Goal: Task Accomplishment & Management: Use online tool/utility

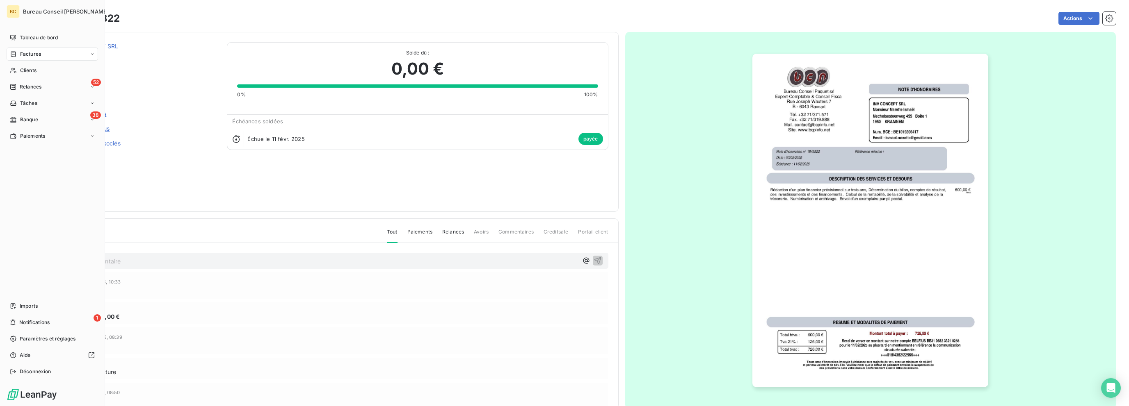
click at [21, 55] on span "Factures" at bounding box center [30, 53] width 21 height 7
click at [26, 120] on span "Clients" at bounding box center [28, 119] width 16 height 7
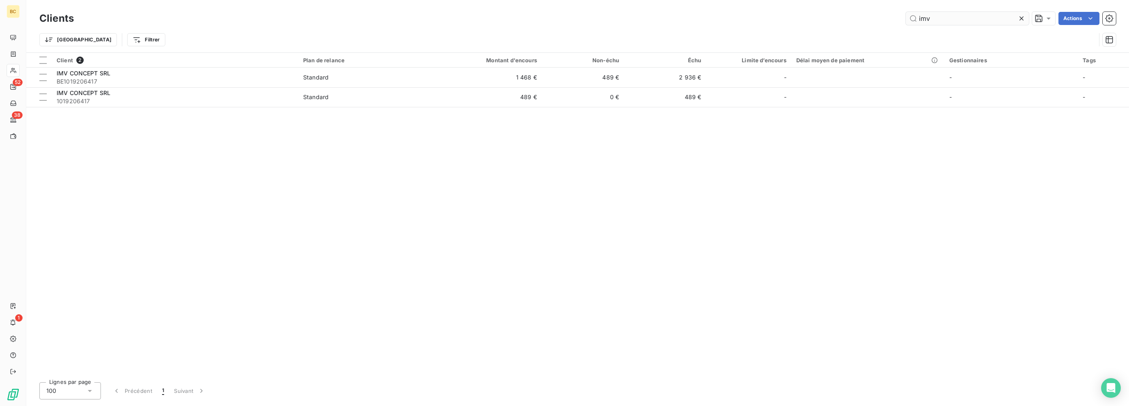
click at [920, 19] on input "imv" at bounding box center [967, 18] width 123 height 13
type input "s"
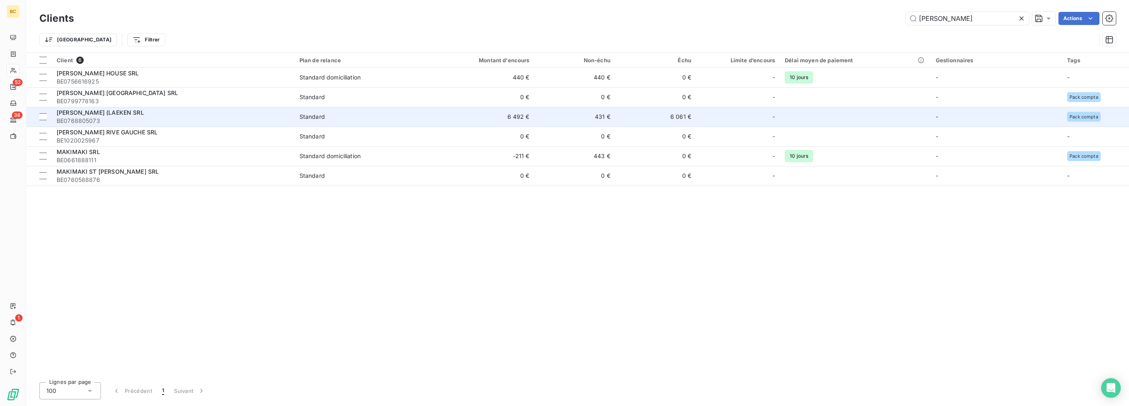
type input "[PERSON_NAME]"
click at [102, 115] on span "[PERSON_NAME] (LAEKEN SRL" at bounding box center [100, 112] width 87 height 7
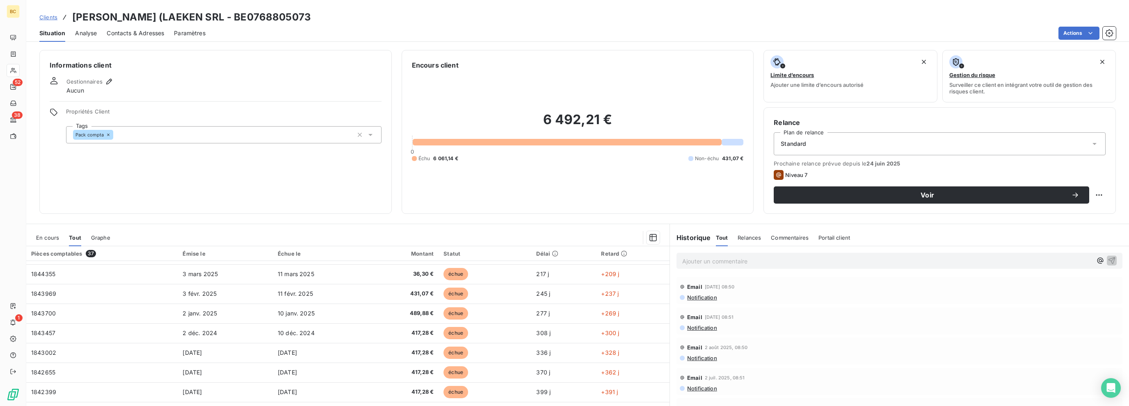
scroll to position [144, 0]
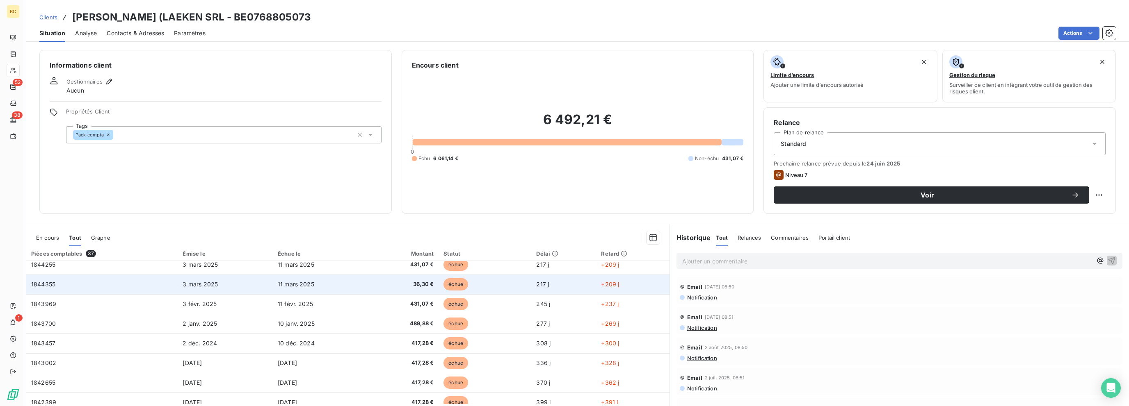
click at [418, 288] on span "36,30 €" at bounding box center [404, 285] width 59 height 8
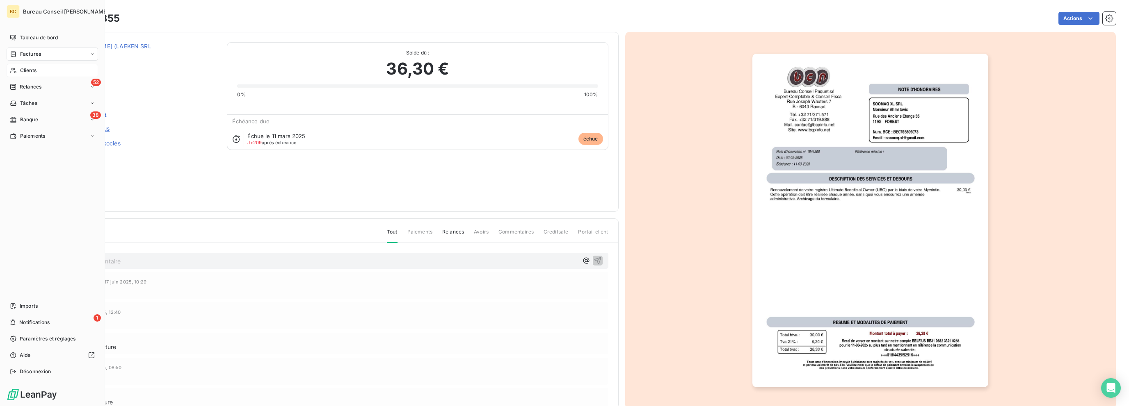
click at [29, 71] on span "Clients" at bounding box center [28, 70] width 16 height 7
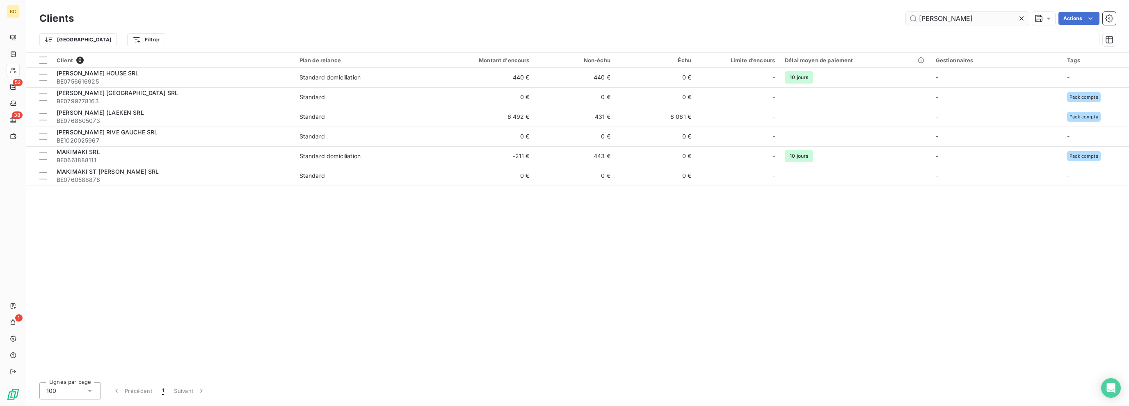
click at [932, 17] on input "[PERSON_NAME]" at bounding box center [967, 18] width 123 height 13
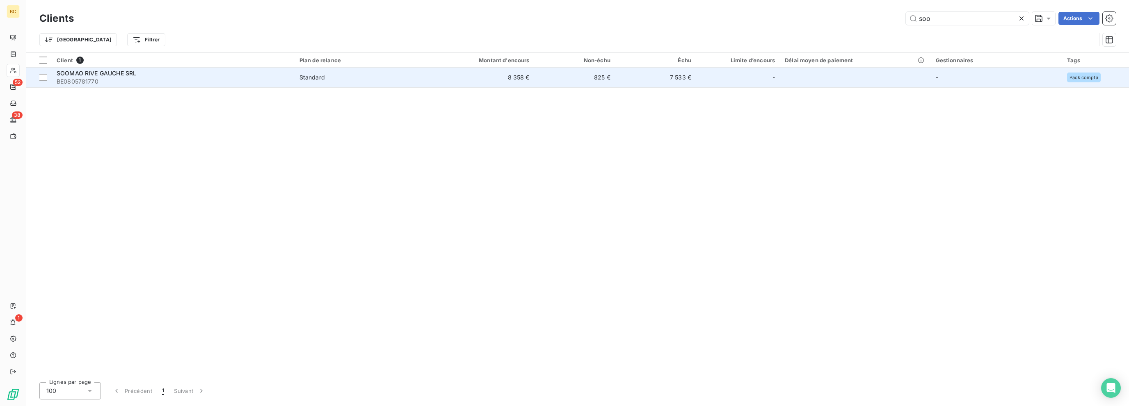
type input "soo"
click at [122, 78] on span "BE0805781770" at bounding box center [173, 82] width 233 height 8
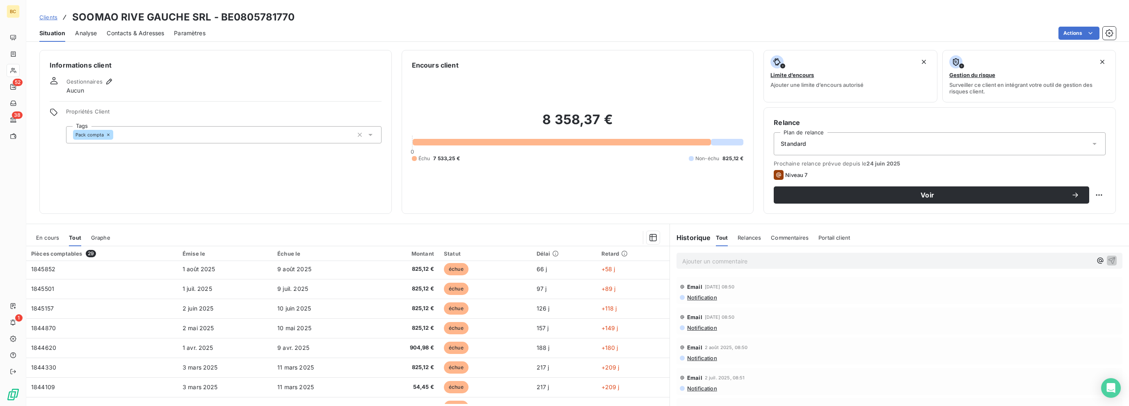
scroll to position [82, 0]
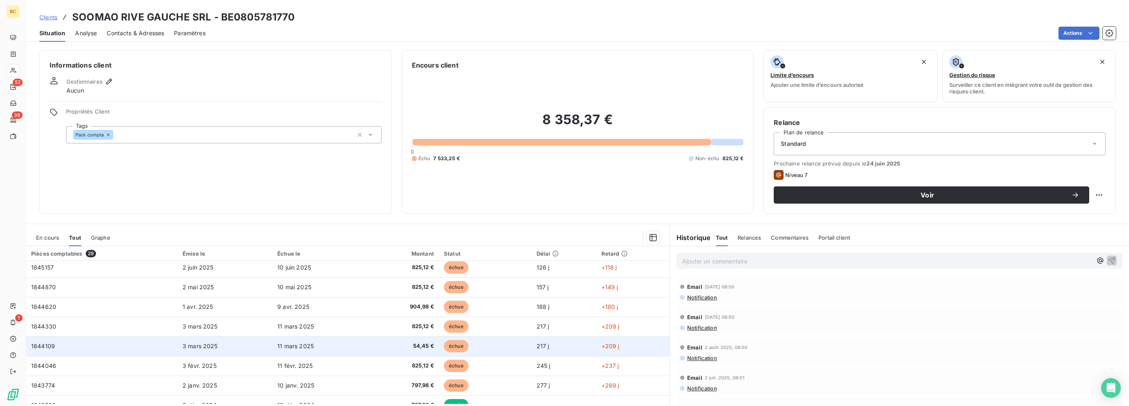
click at [419, 347] on span "54,45 €" at bounding box center [403, 346] width 59 height 8
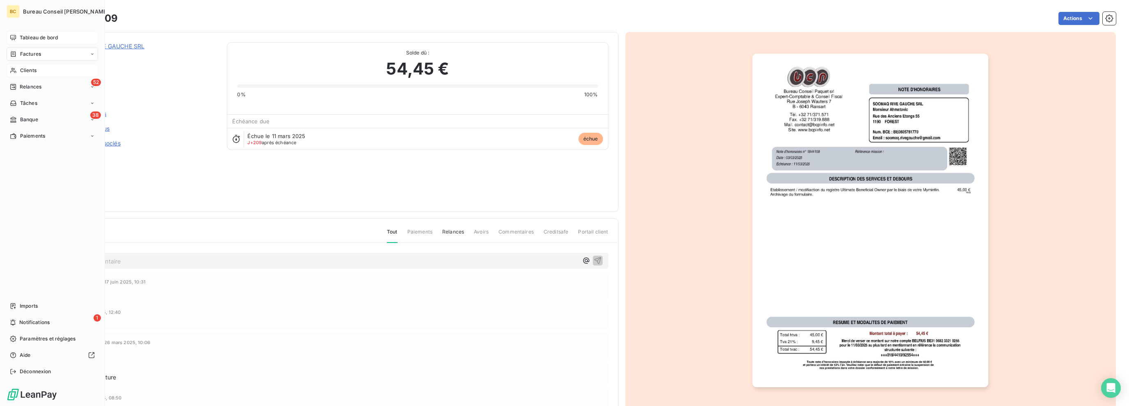
click at [23, 42] on div "Tableau de bord" at bounding box center [52, 37] width 91 height 13
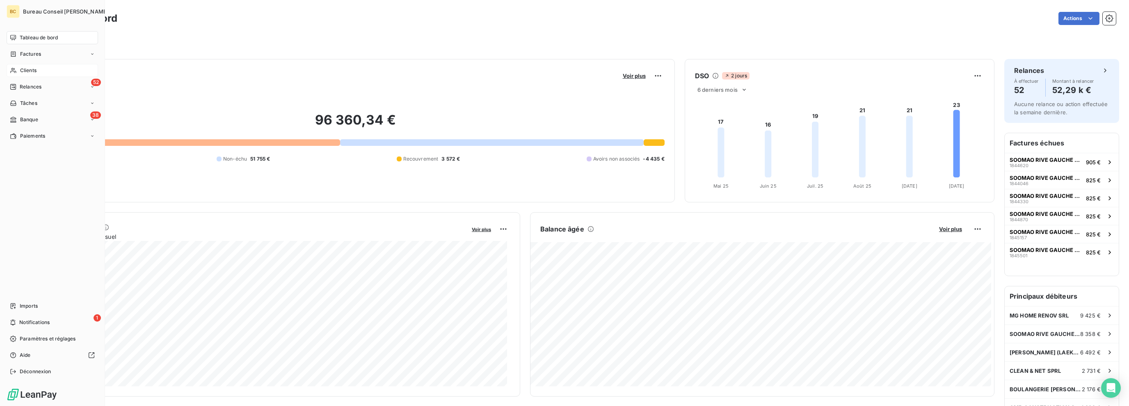
click at [31, 71] on span "Clients" at bounding box center [28, 70] width 16 height 7
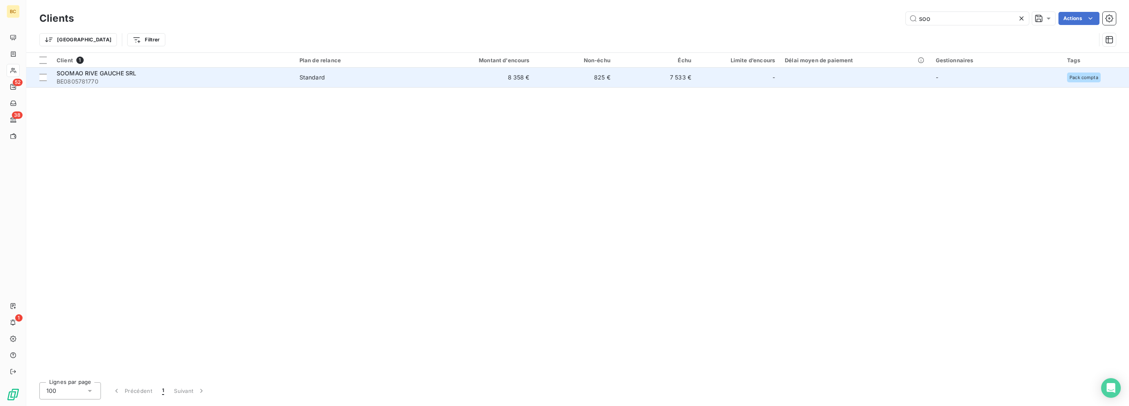
click at [110, 78] on span "BE0805781770" at bounding box center [173, 82] width 233 height 8
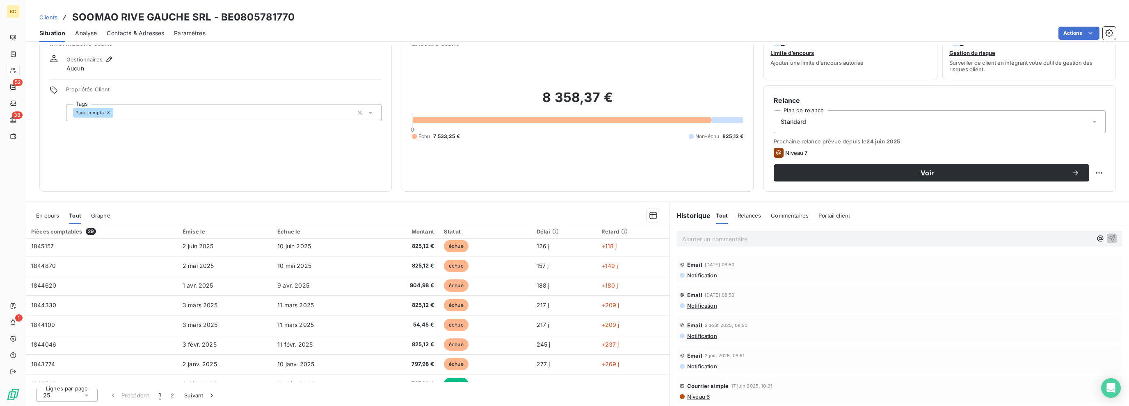
scroll to position [164, 0]
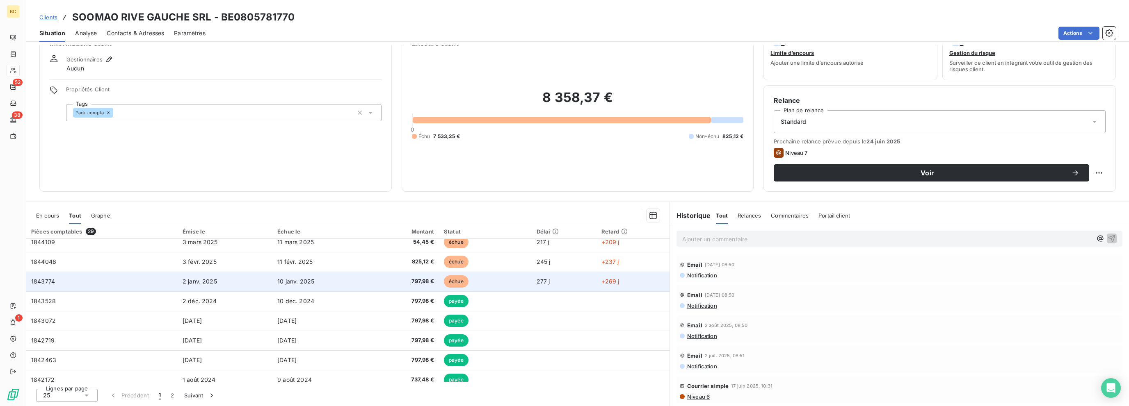
click at [301, 281] on span "10 janv. 2025" at bounding box center [295, 281] width 37 height 7
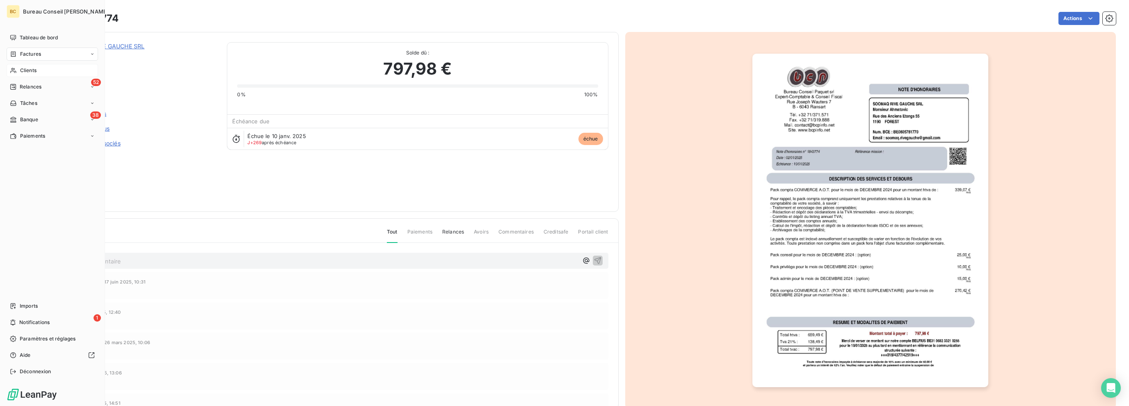
click at [30, 71] on span "Clients" at bounding box center [28, 70] width 16 height 7
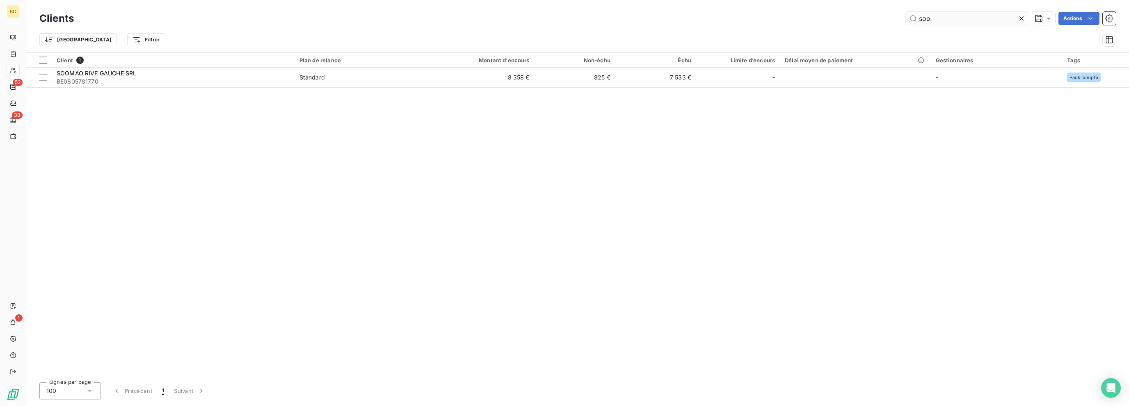
click at [925, 21] on input "soo" at bounding box center [967, 18] width 123 height 13
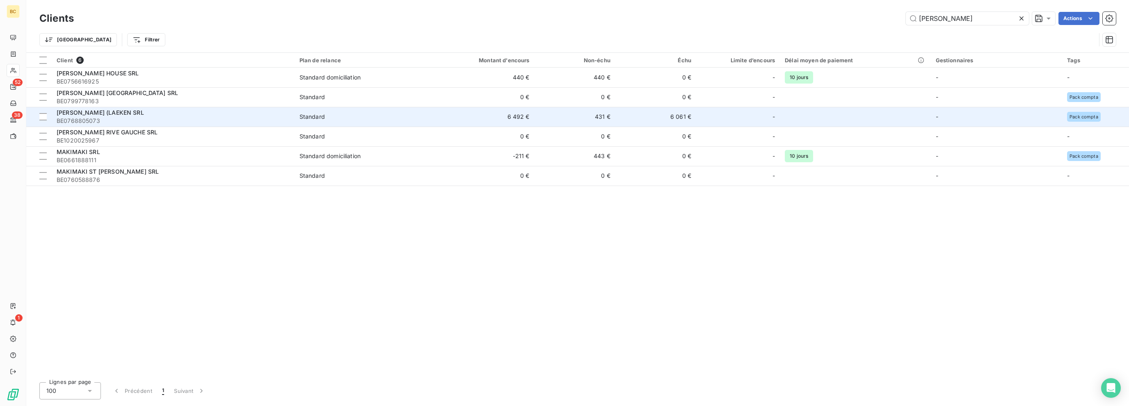
type input "[PERSON_NAME]"
click at [105, 118] on span "BE0768805073" at bounding box center [173, 121] width 233 height 8
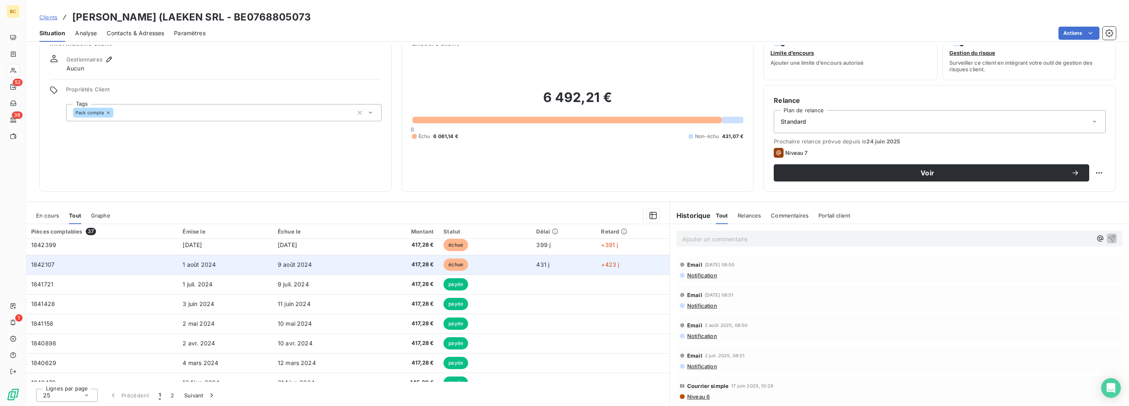
scroll to position [287, 0]
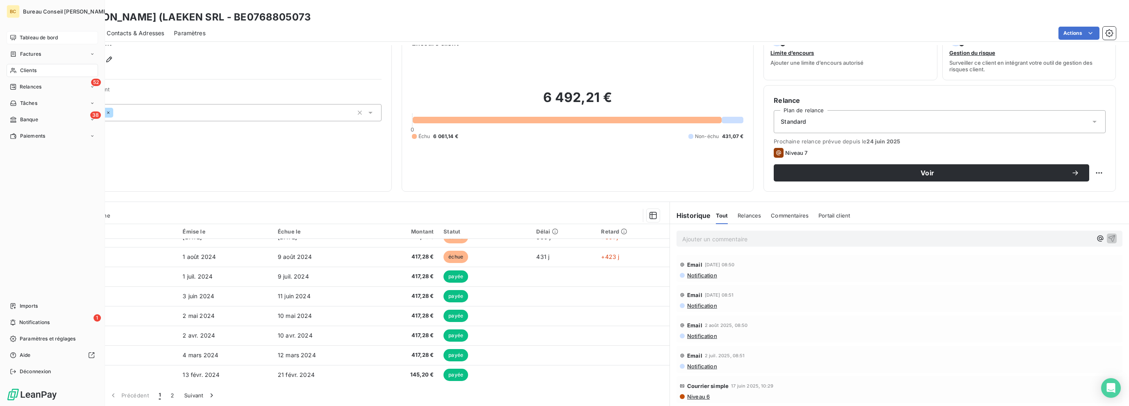
click at [41, 39] on span "Tableau de bord" at bounding box center [39, 37] width 38 height 7
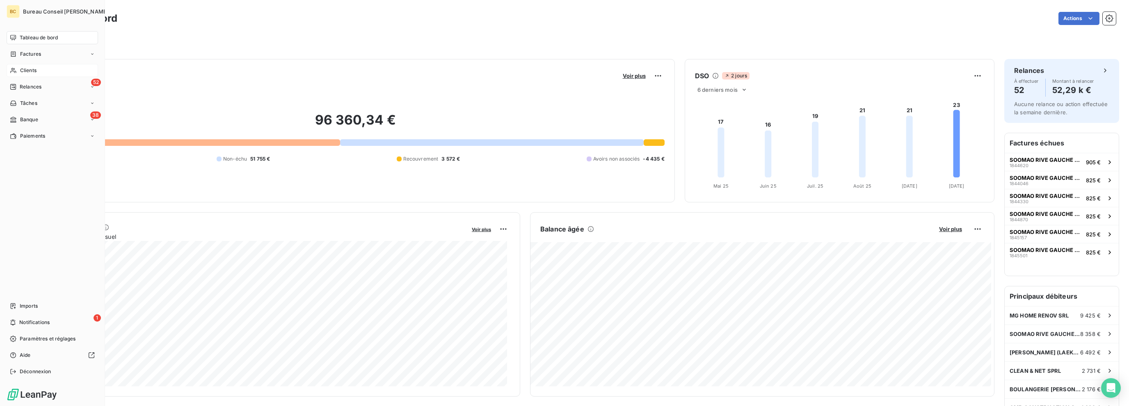
click at [26, 73] on span "Clients" at bounding box center [28, 70] width 16 height 7
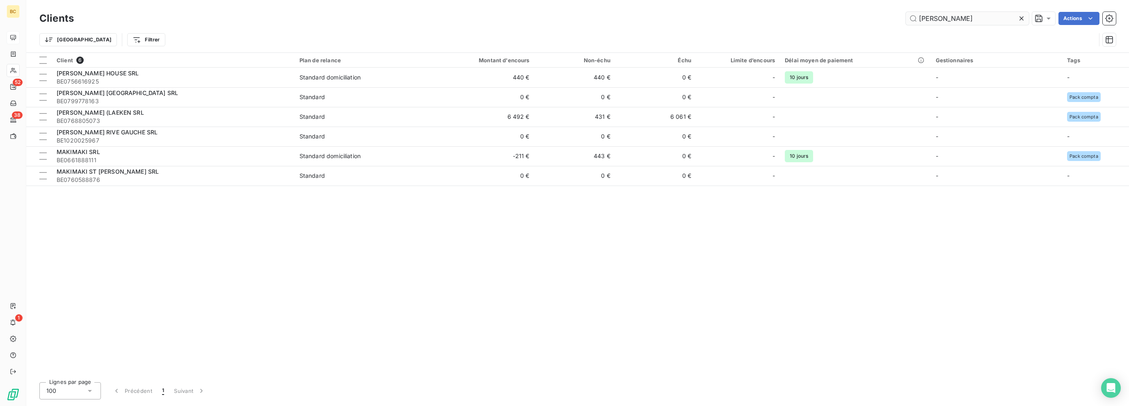
click at [933, 16] on input "[PERSON_NAME]" at bounding box center [967, 18] width 123 height 13
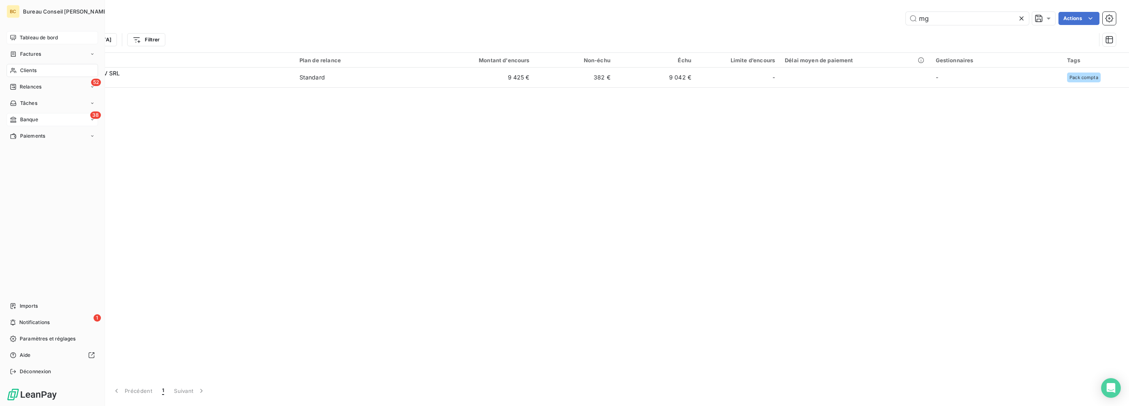
type input "mg"
click at [24, 122] on span "Banque" at bounding box center [29, 119] width 18 height 7
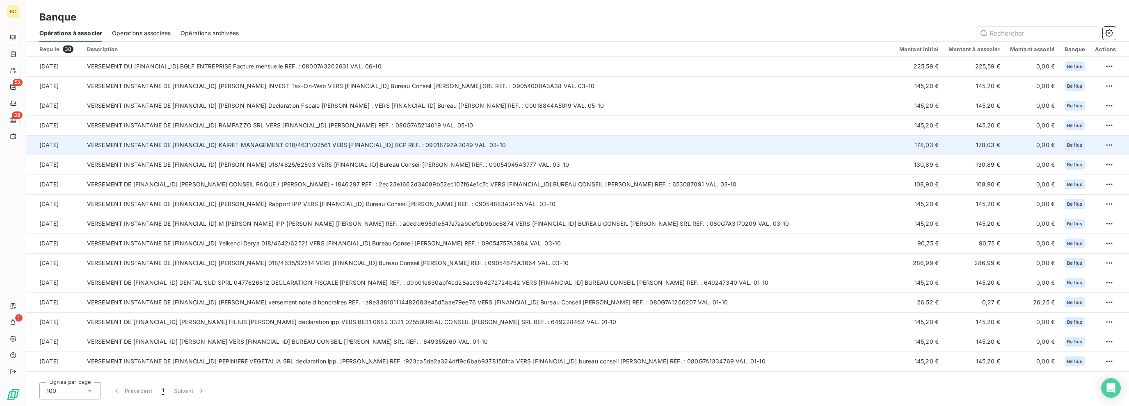
click at [332, 149] on td "VERSEMENT INSTANTANE DE [FINANCIAL_ID] KAIRET MANAGEMENT 018/4631/02561 VERS [F…" at bounding box center [488, 145] width 812 height 20
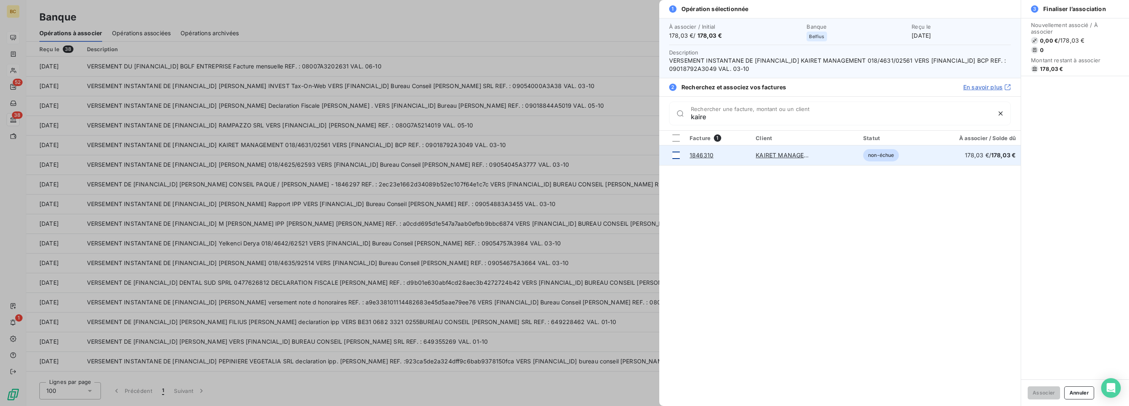
type input "kaire"
click at [676, 155] on div at bounding box center [675, 155] width 7 height 7
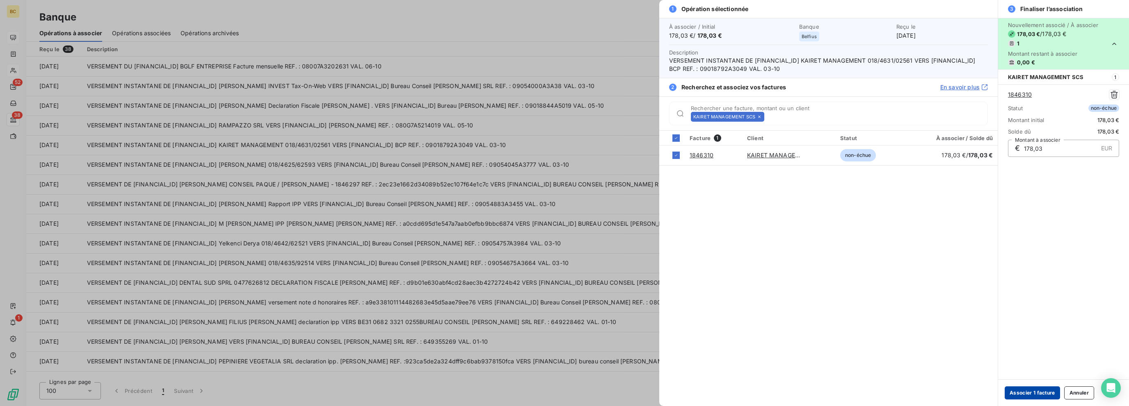
click at [1029, 395] on button "Associer 1 facture" at bounding box center [1031, 393] width 55 height 13
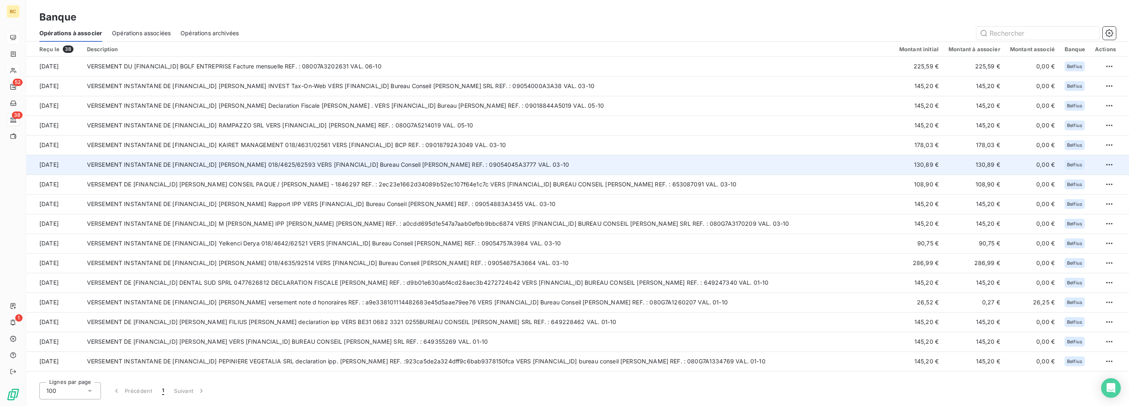
click at [435, 170] on td "VERSEMENT INSTANTANE DE [FINANCIAL_ID] [PERSON_NAME] 018/4625/62593 VERS [FINAN…" at bounding box center [488, 165] width 812 height 20
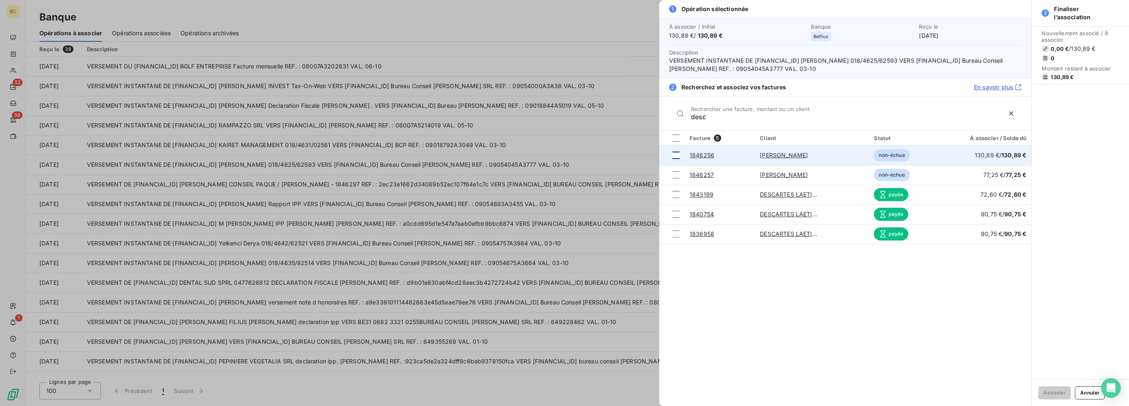
type input "desc"
click at [673, 154] on div at bounding box center [675, 155] width 7 height 7
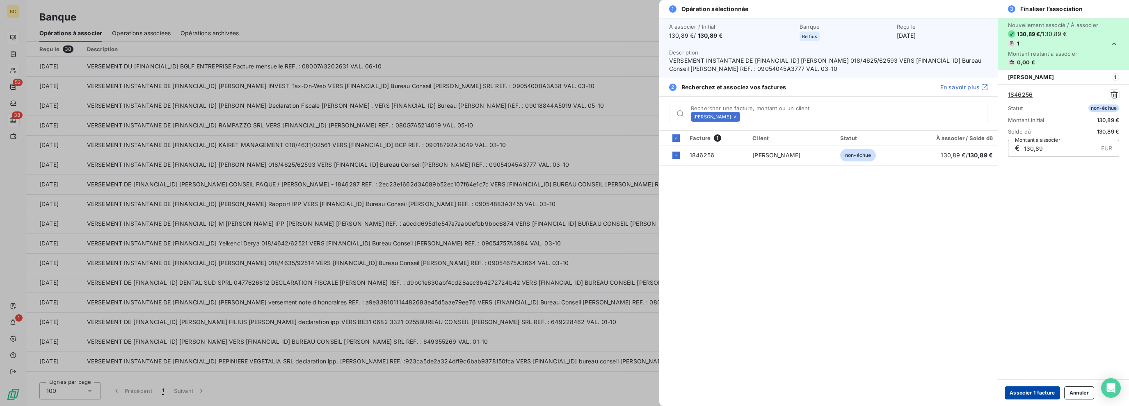
click at [1038, 388] on button "Associer 1 facture" at bounding box center [1031, 393] width 55 height 13
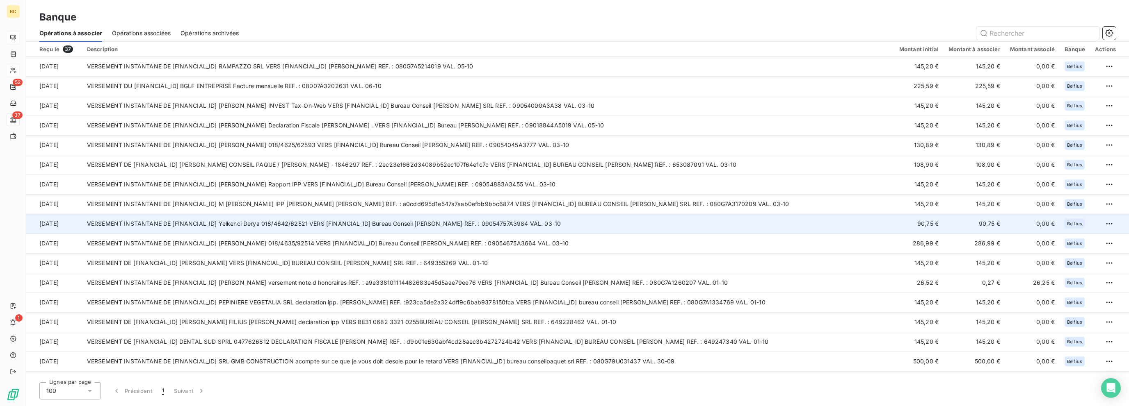
click at [332, 216] on td "VERSEMENT INSTANTANE DE [FINANCIAL_ID] Yelkenci Derya 018/4642/62521 VERS [FINA…" at bounding box center [488, 224] width 812 height 20
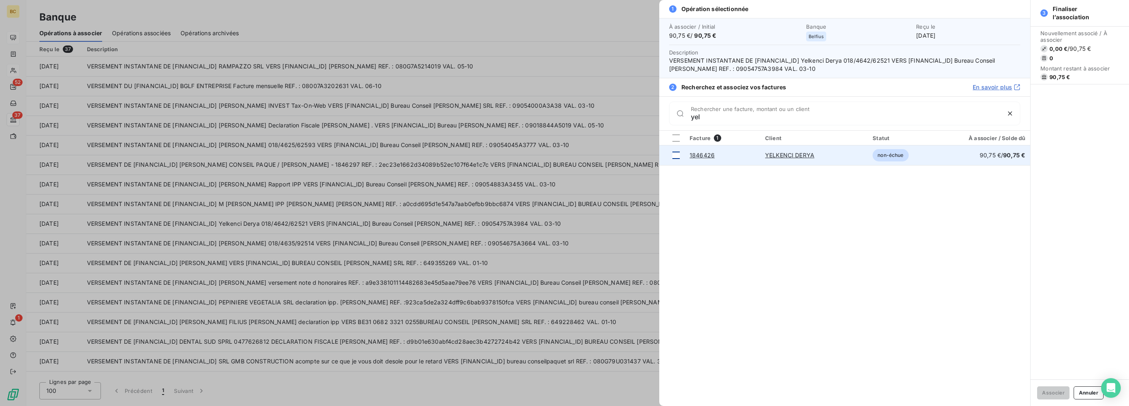
type input "yel"
click at [675, 155] on div at bounding box center [675, 155] width 7 height 7
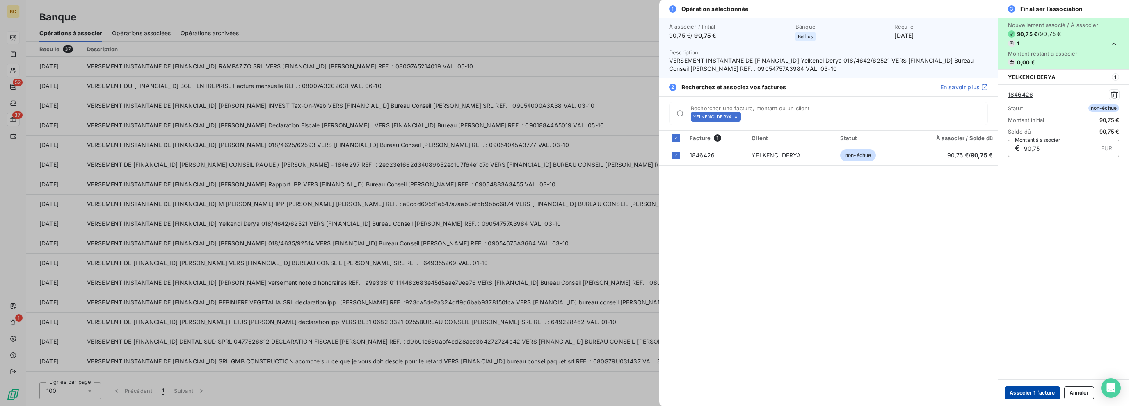
click at [1027, 395] on button "Associer 1 facture" at bounding box center [1031, 393] width 55 height 13
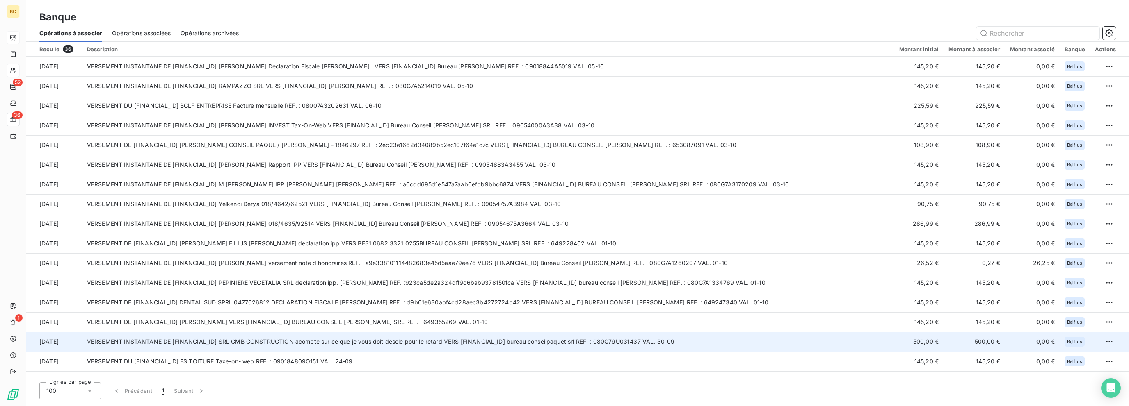
click at [325, 342] on td "VERSEMENT INSTANTANE DE [FINANCIAL_ID] SRL GMB CONSTRUCTION acompte sur ce que …" at bounding box center [488, 342] width 812 height 20
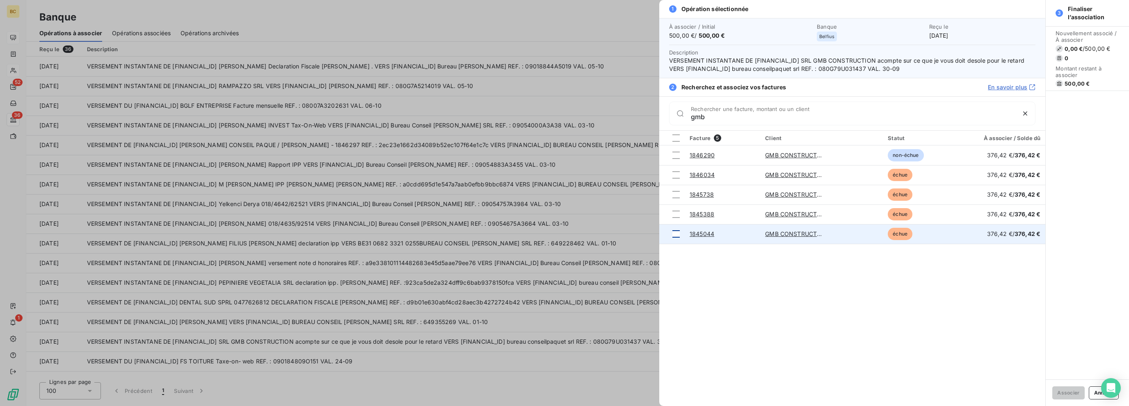
type input "gmb"
click at [676, 233] on div at bounding box center [675, 234] width 7 height 7
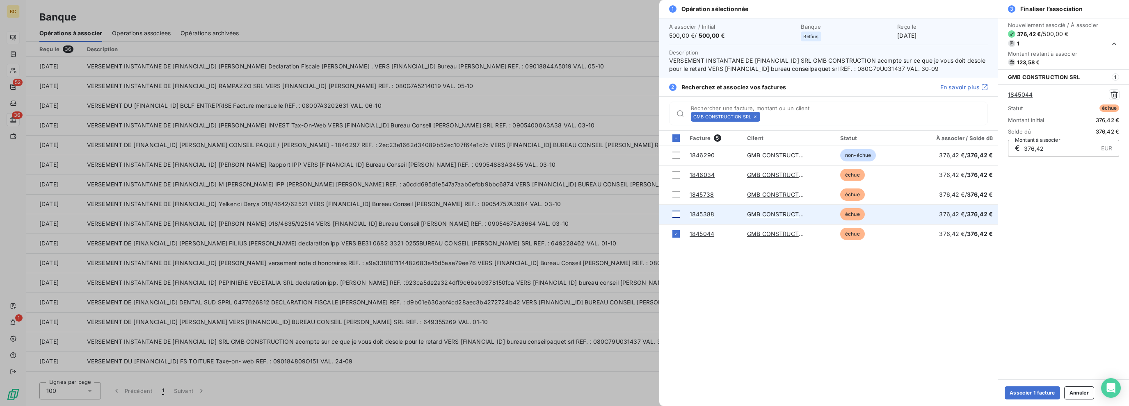
click at [674, 212] on div at bounding box center [675, 214] width 7 height 7
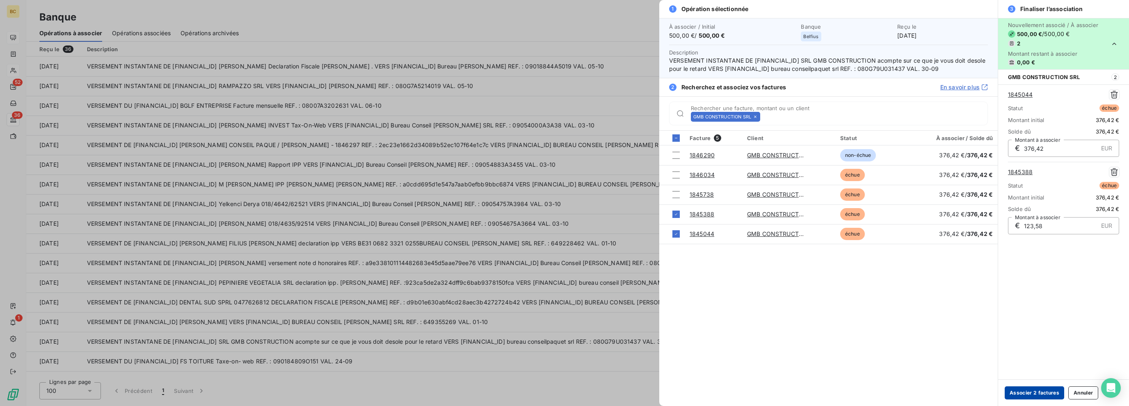
click at [1028, 388] on button "Associer 2 factures" at bounding box center [1033, 393] width 59 height 13
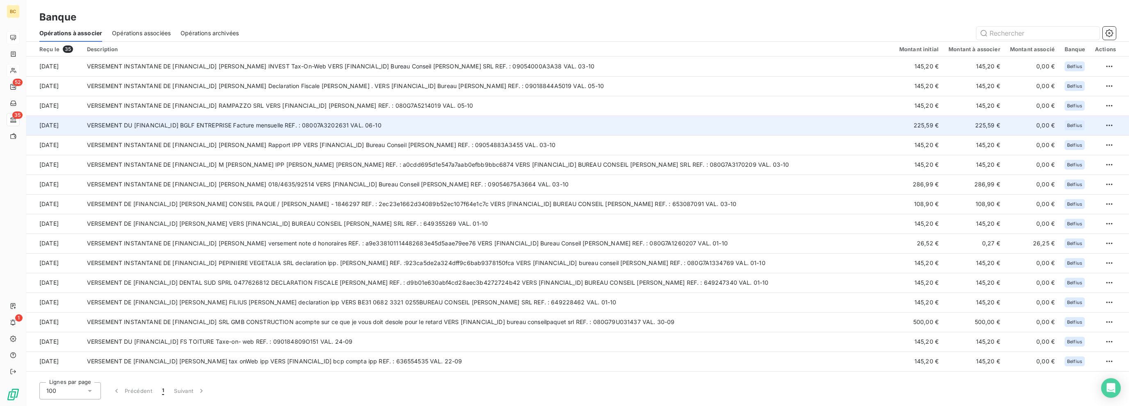
click at [399, 128] on td "VERSEMENT DU [FINANCIAL_ID] BGLF ENTREPRISE Facture mensuelle REF. : 08007A3202…" at bounding box center [488, 126] width 812 height 20
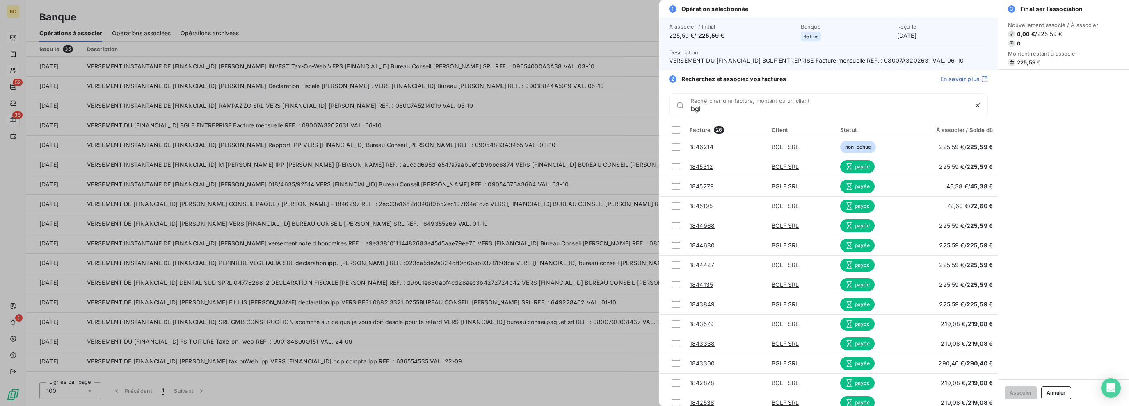
type input "bgl"
click at [535, 135] on div at bounding box center [564, 203] width 1129 height 406
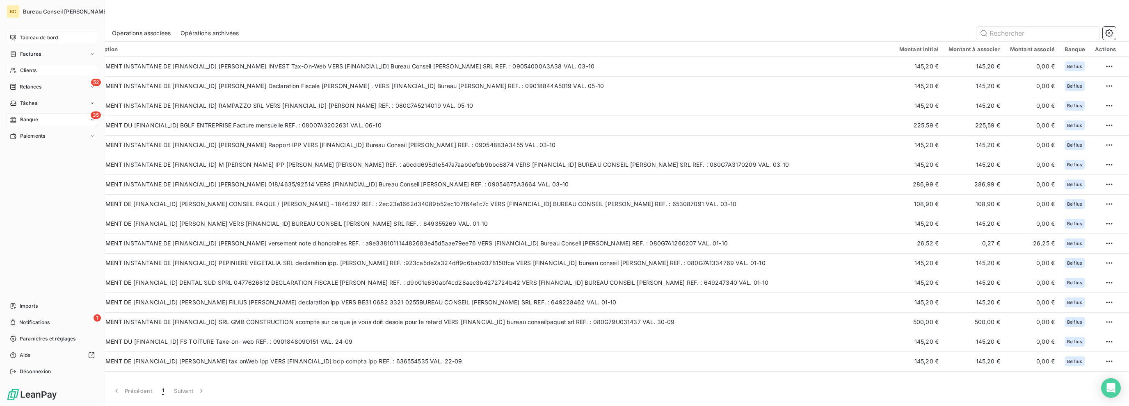
click at [16, 68] on icon at bounding box center [13, 70] width 7 height 7
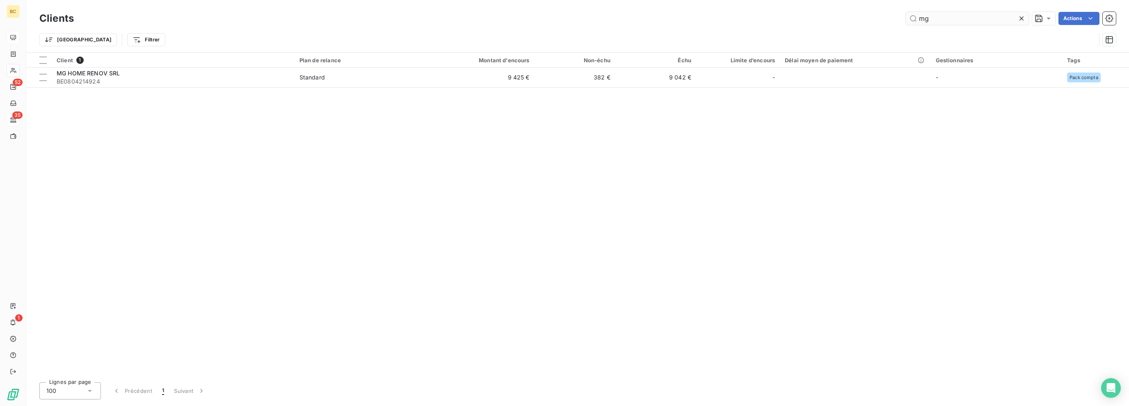
click at [922, 21] on input "mg" at bounding box center [967, 18] width 123 height 13
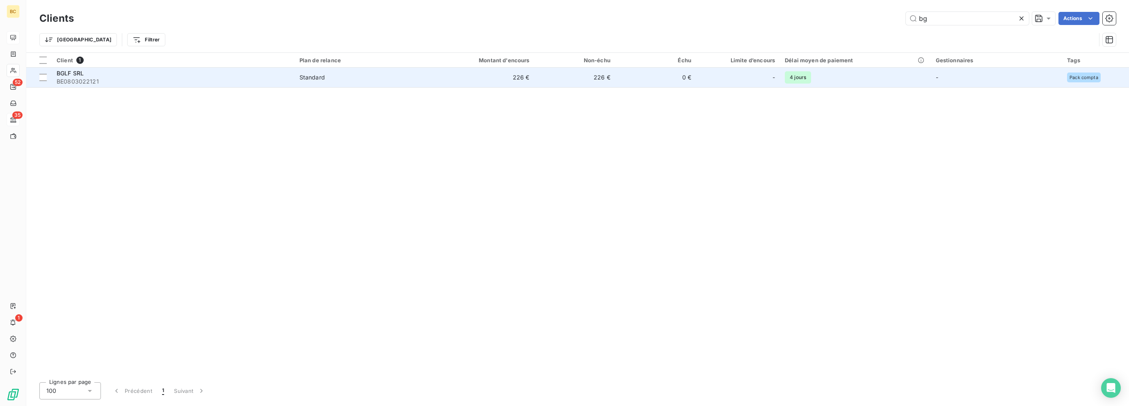
type input "bg"
click at [68, 76] on span "BGLF SRL" at bounding box center [70, 73] width 27 height 7
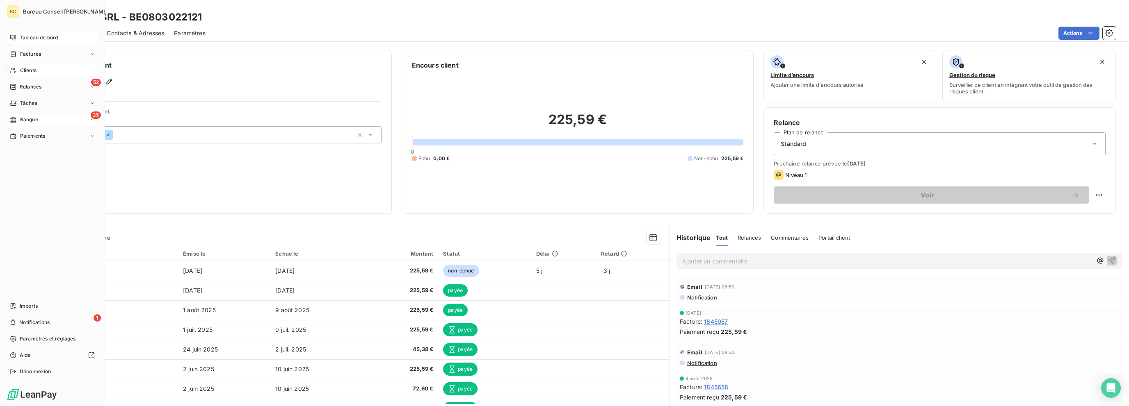
click at [38, 118] on span "Banque" at bounding box center [29, 119] width 18 height 7
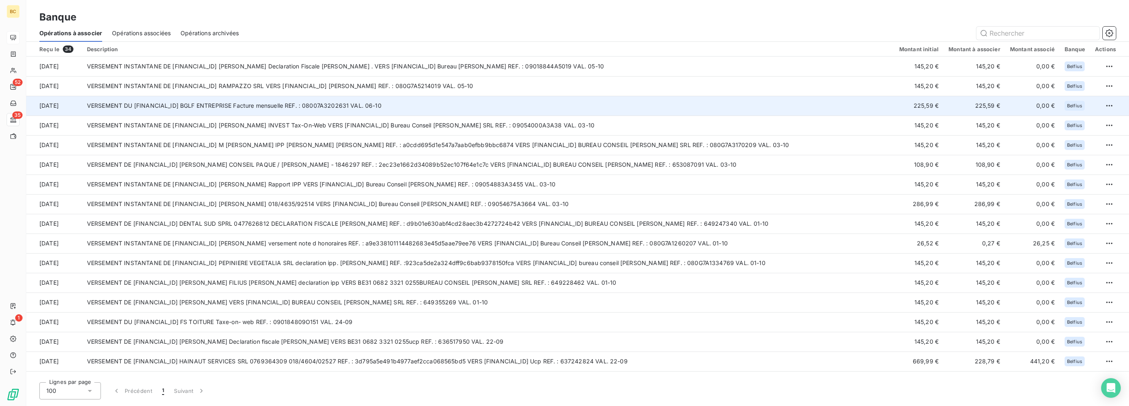
click at [275, 107] on td "VERSEMENT DU [FINANCIAL_ID] BGLF ENTREPRISE Facture mensuelle REF. : 08007A3202…" at bounding box center [488, 106] width 812 height 20
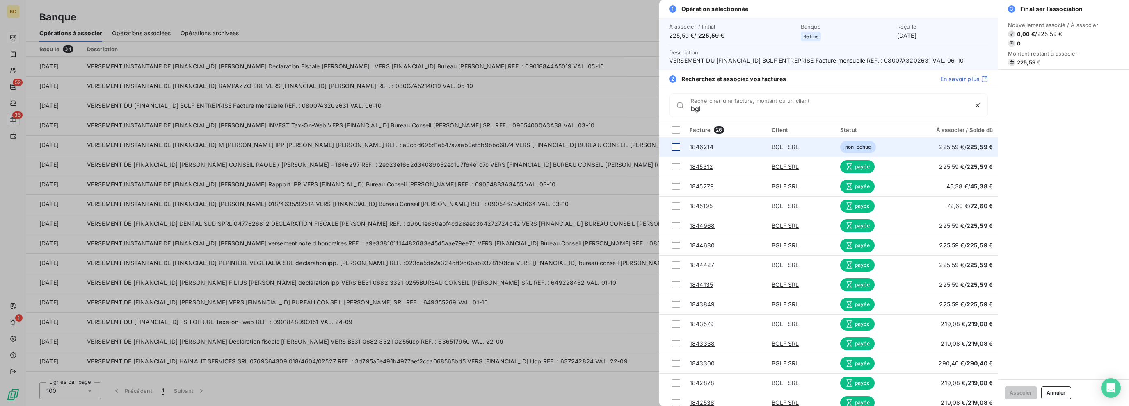
type input "bgl"
click at [677, 145] on div at bounding box center [675, 147] width 7 height 7
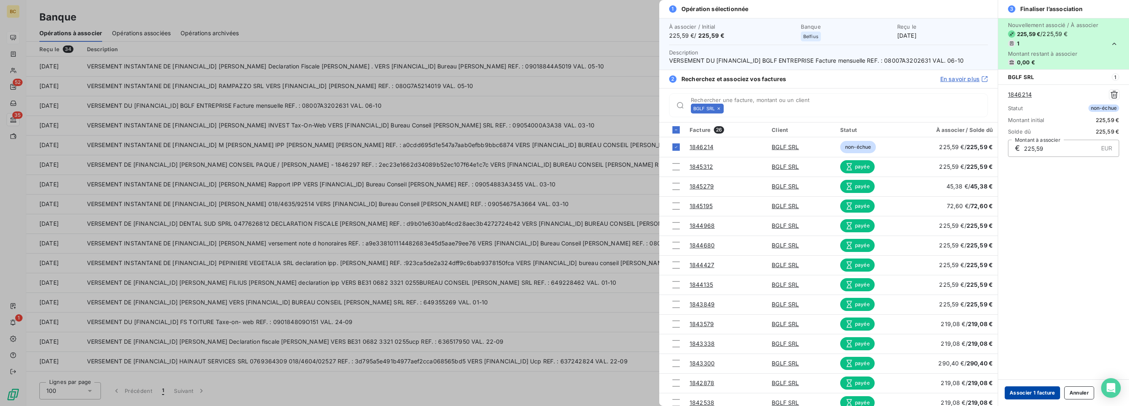
click at [1029, 390] on button "Associer 1 facture" at bounding box center [1031, 393] width 55 height 13
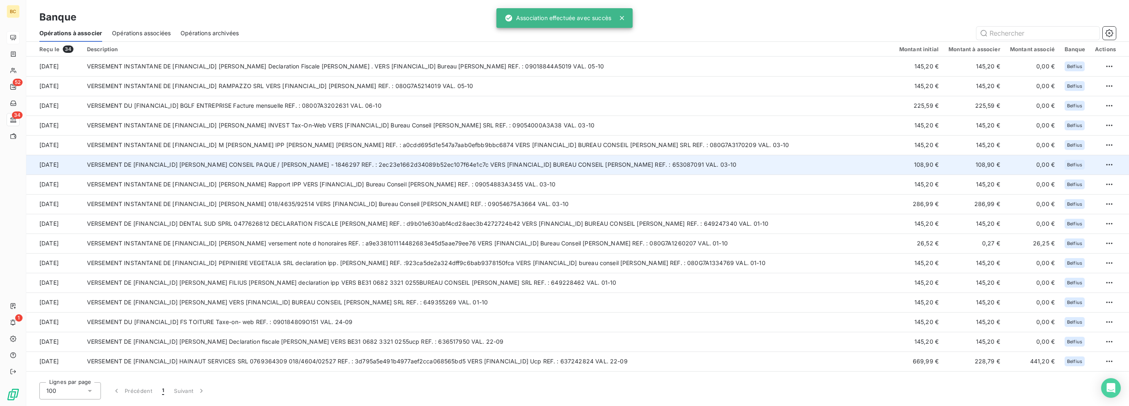
click at [299, 165] on td "VERSEMENT DE [FINANCIAL_ID] [PERSON_NAME] CONSEIL PAQUE / [PERSON_NAME] - 18462…" at bounding box center [488, 165] width 812 height 20
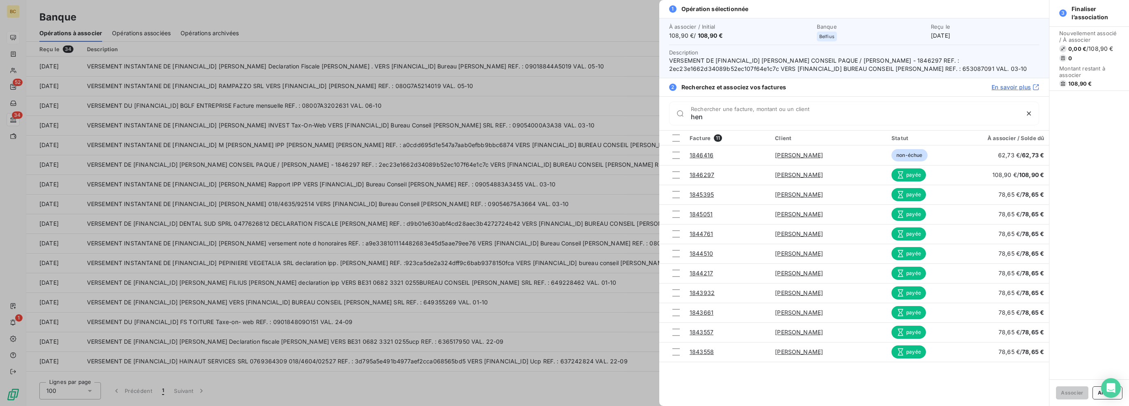
type input "hen"
click at [93, 100] on div at bounding box center [564, 203] width 1129 height 406
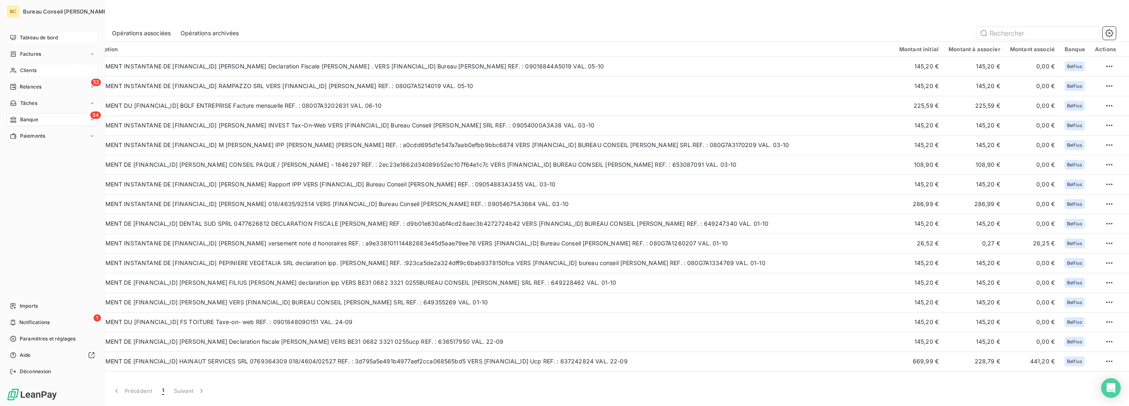
click at [19, 72] on div "Clients" at bounding box center [52, 70] width 91 height 13
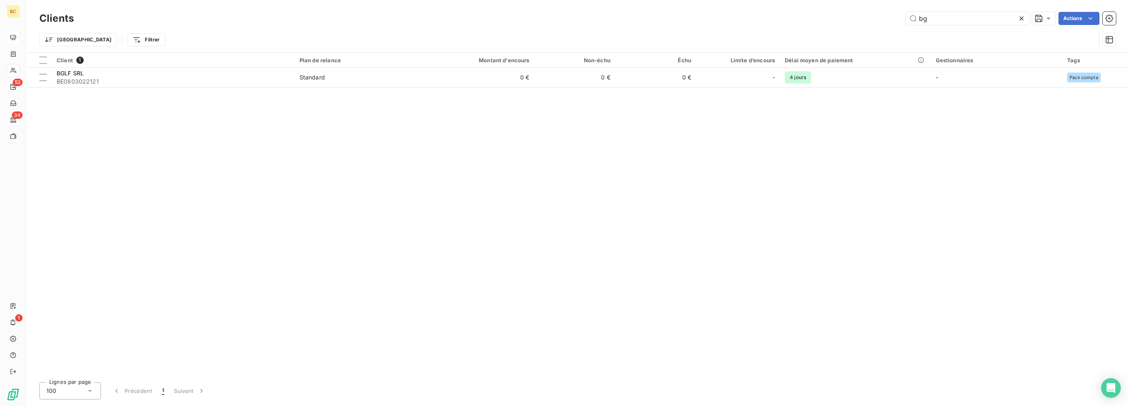
drag, startPoint x: 935, startPoint y: 18, endPoint x: 794, endPoint y: 19, distance: 141.5
click at [810, 16] on div "bg Actions" at bounding box center [600, 18] width 1032 height 13
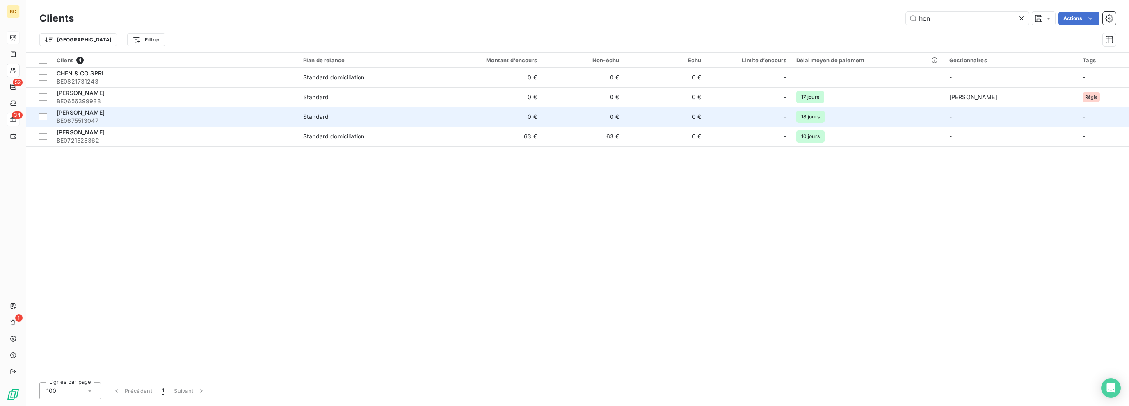
type input "hen"
click at [117, 110] on div "[PERSON_NAME]" at bounding box center [175, 113] width 237 height 8
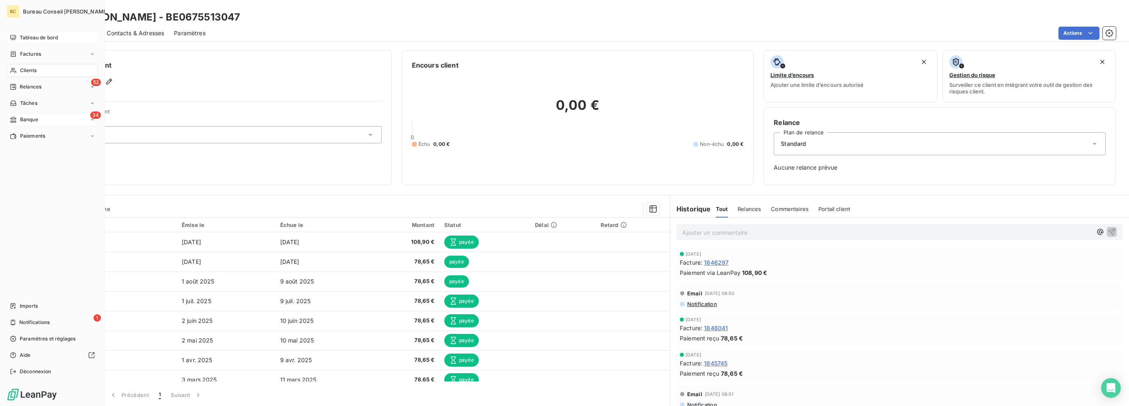
click at [37, 121] on span "Banque" at bounding box center [29, 119] width 18 height 7
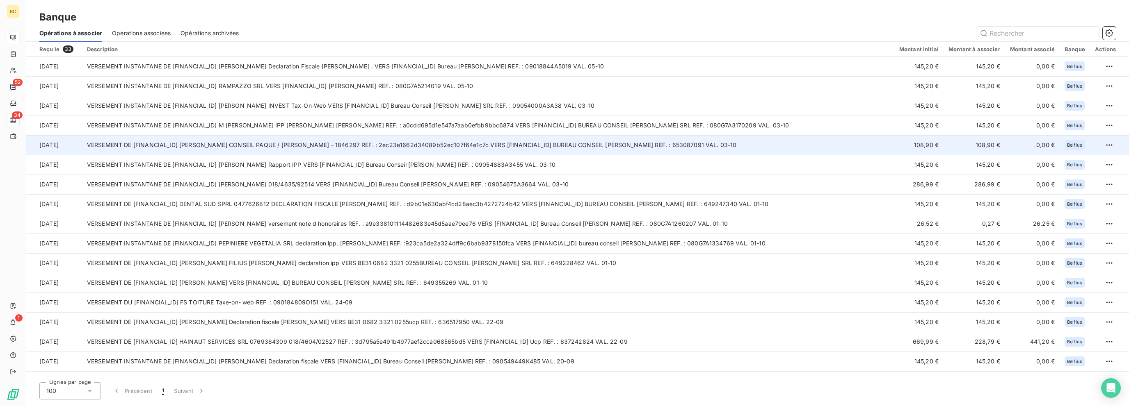
click at [548, 145] on td "VERSEMENT DE [FINANCIAL_ID] [PERSON_NAME] CONSEIL PAQUE / [PERSON_NAME] - 18462…" at bounding box center [488, 145] width 812 height 20
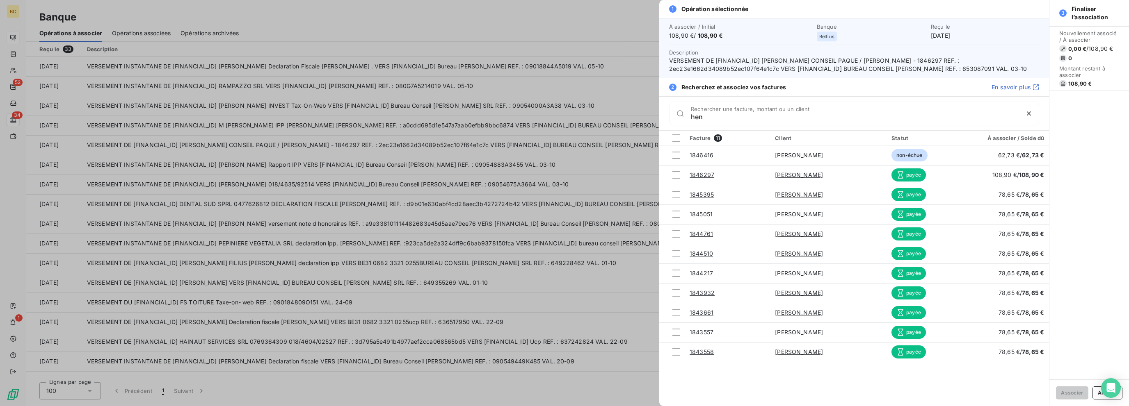
type input "hen"
click at [595, 174] on div at bounding box center [564, 203] width 1129 height 406
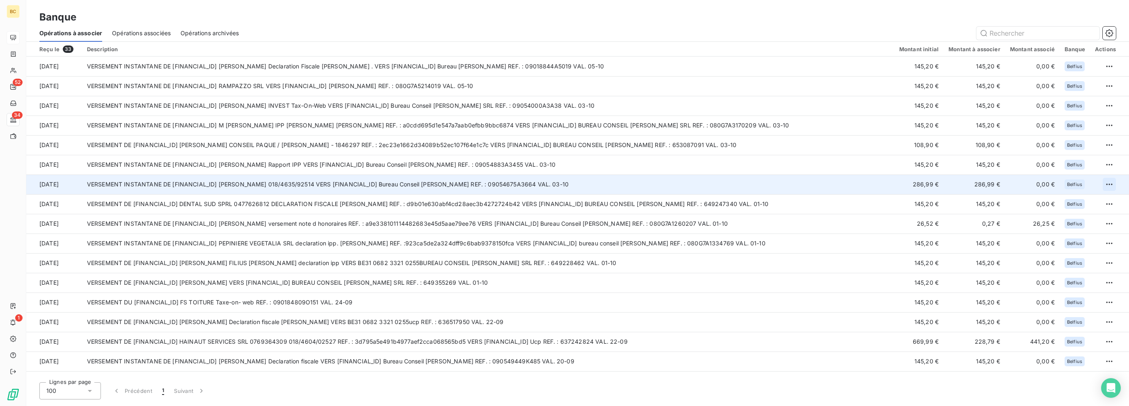
click at [1107, 183] on html "BC 52 34 1 Banque Opérations à associer Opérations associées Opérations archivé…" at bounding box center [564, 203] width 1129 height 406
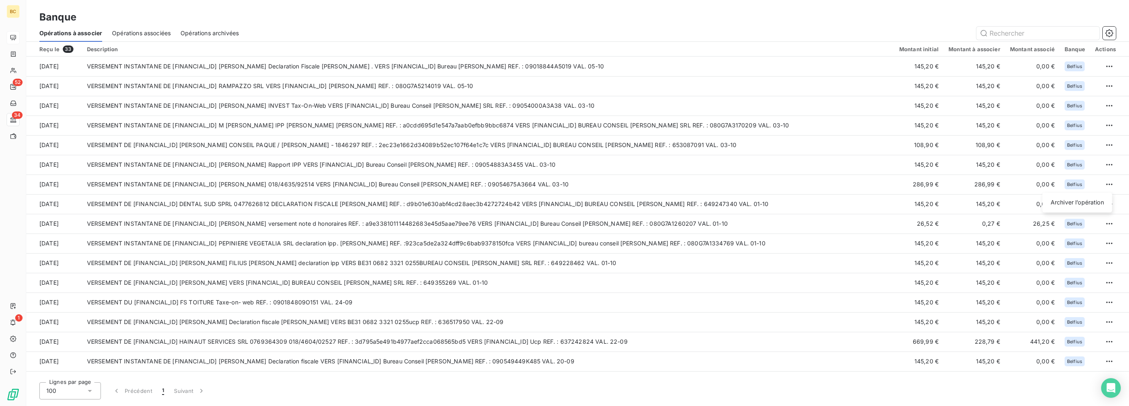
click at [313, 194] on html "BC 52 34 1 Banque Opérations à associer Opérations associées Opérations archivé…" at bounding box center [564, 203] width 1129 height 406
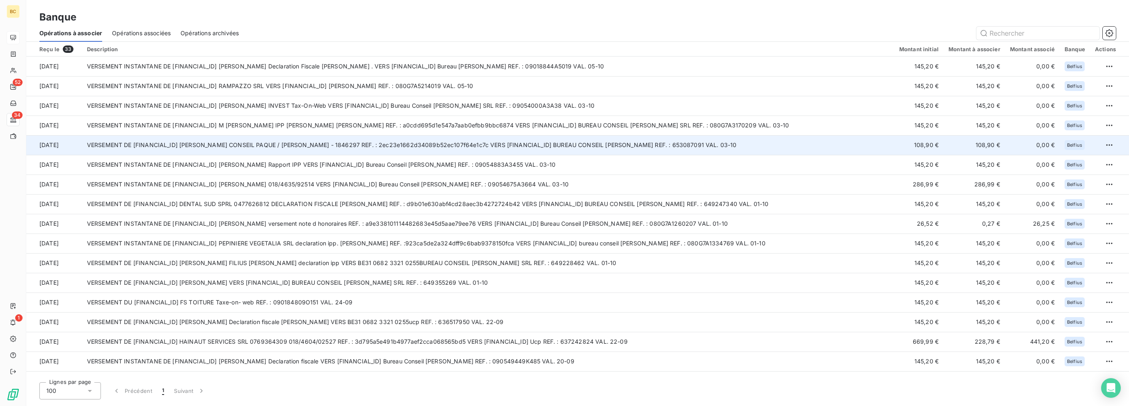
click at [313, 146] on td "VERSEMENT DE [FINANCIAL_ID] [PERSON_NAME] CONSEIL PAQUE / [PERSON_NAME] - 18462…" at bounding box center [488, 145] width 812 height 20
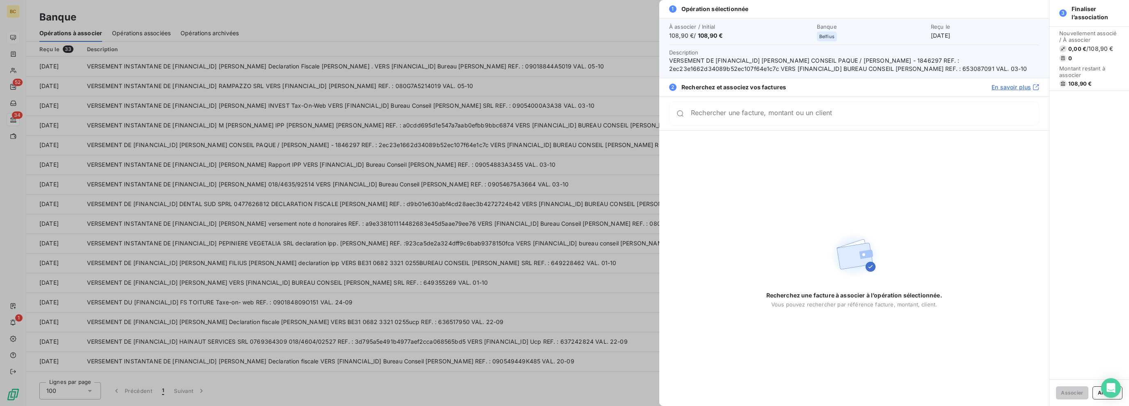
click at [552, 157] on div at bounding box center [564, 203] width 1129 height 406
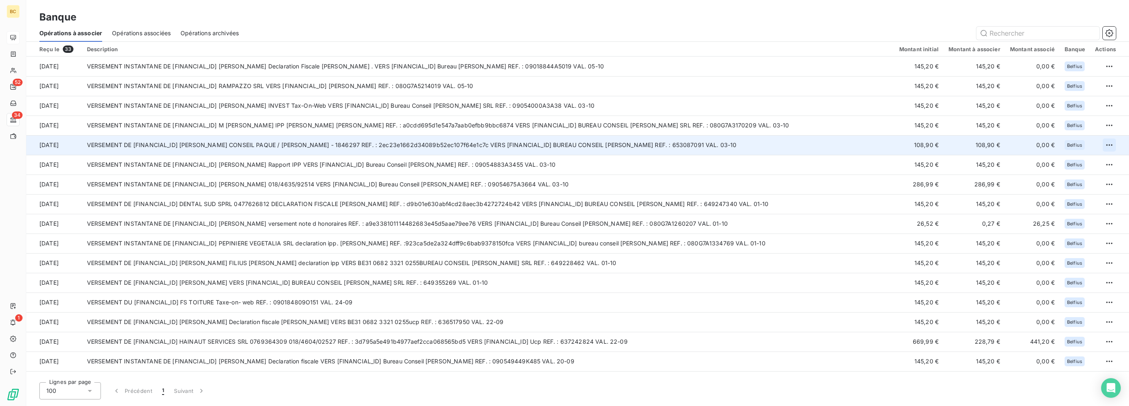
click at [1105, 143] on html "BC 52 34 1 Banque Opérations à associer Opérations associées Opérations archivé…" at bounding box center [564, 203] width 1129 height 406
click at [1082, 164] on div "Archiver l’opération" at bounding box center [1076, 163] width 63 height 13
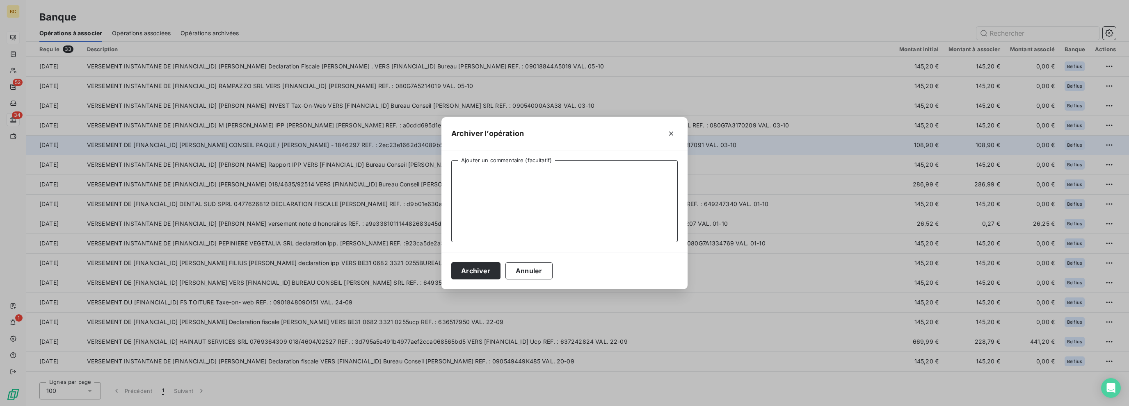
click at [555, 185] on textarea "Ajouter un commentaire (facultatif)" at bounding box center [564, 201] width 226 height 82
type textarea "Payé via LP"
click at [477, 270] on button "Archiver" at bounding box center [475, 271] width 49 height 17
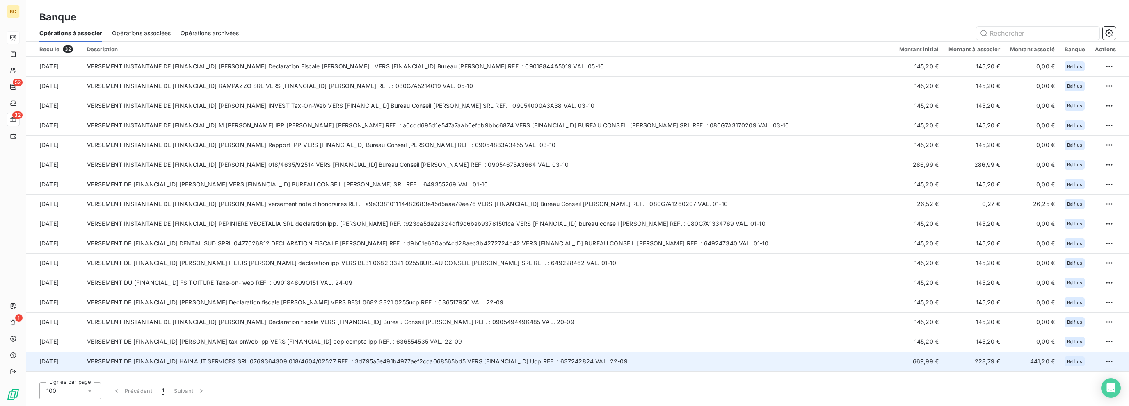
click at [399, 362] on td "VERSEMENT DE [FINANCIAL_ID] HAINAUT SERVICES SRL 0769364309 018/4604/02527 REF.…" at bounding box center [488, 362] width 812 height 20
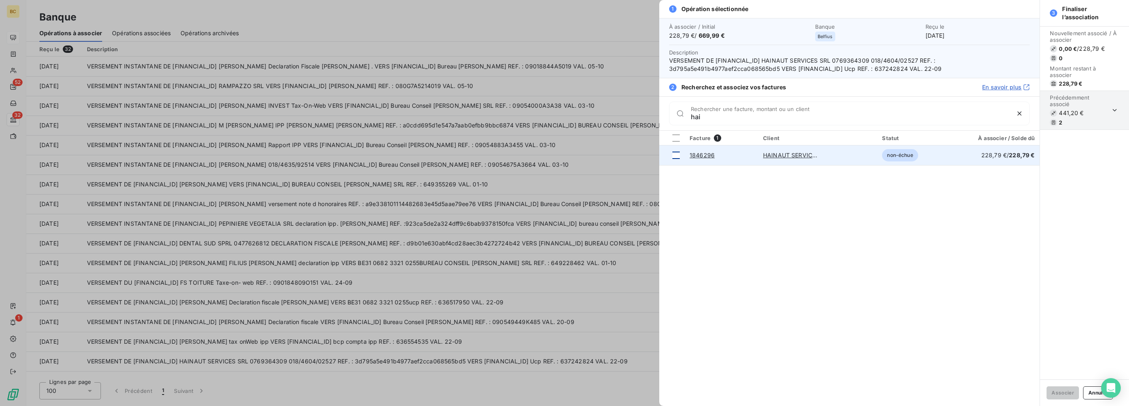
type input "hai"
click at [673, 154] on div at bounding box center [675, 155] width 7 height 7
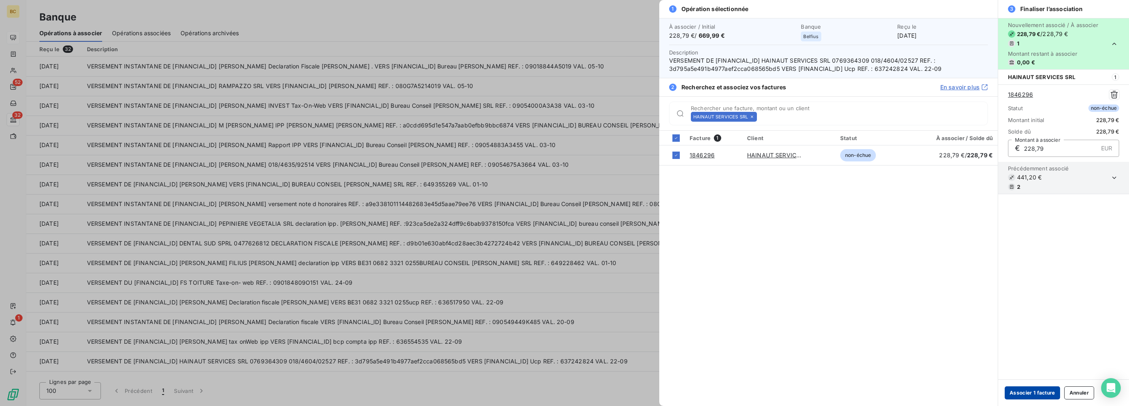
click at [1034, 390] on button "Associer 1 facture" at bounding box center [1031, 393] width 55 height 13
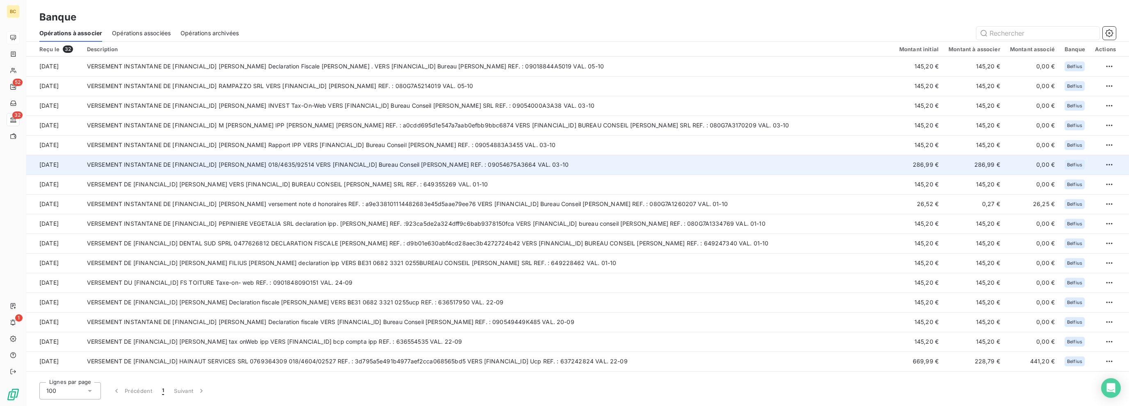
click at [581, 160] on td "VERSEMENT INSTANTANE DE [FINANCIAL_ID] [PERSON_NAME] 018/4635/92514 VERS [FINAN…" at bounding box center [488, 165] width 812 height 20
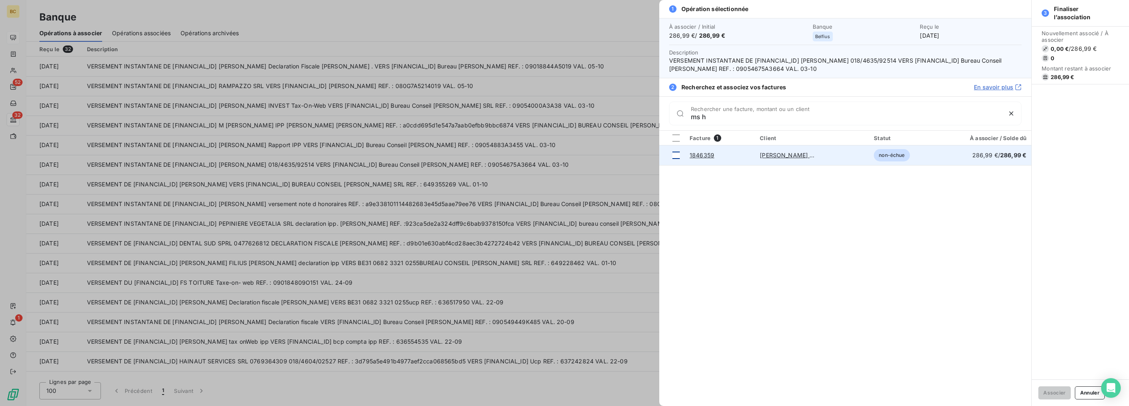
type input "ms h"
click at [676, 152] on div at bounding box center [675, 155] width 7 height 7
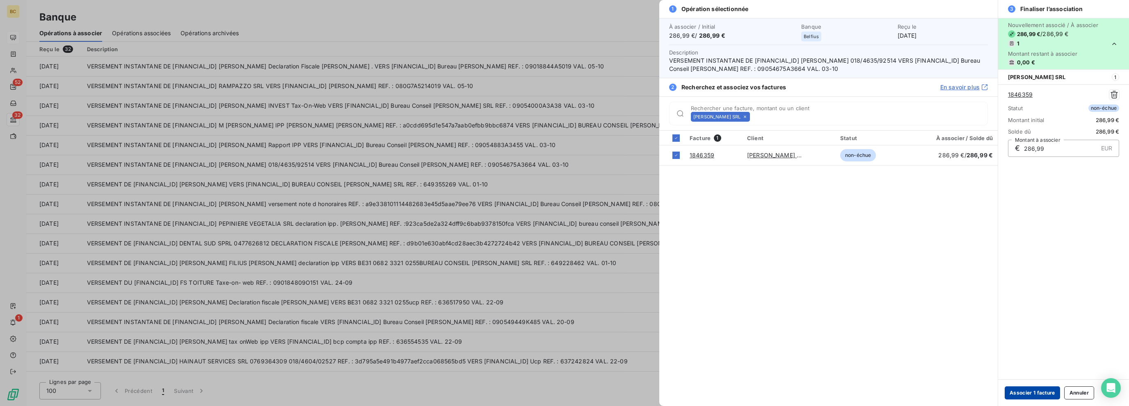
click at [1018, 390] on button "Associer 1 facture" at bounding box center [1031, 393] width 55 height 13
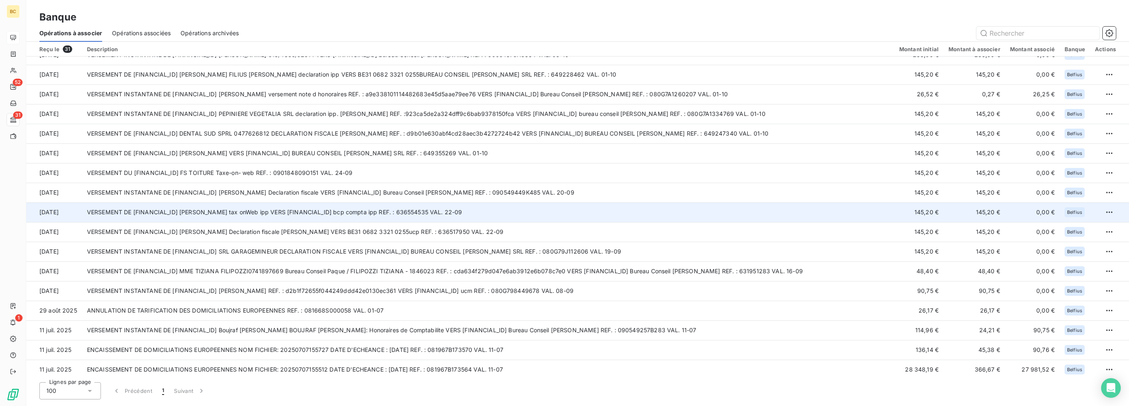
scroll to position [123, 0]
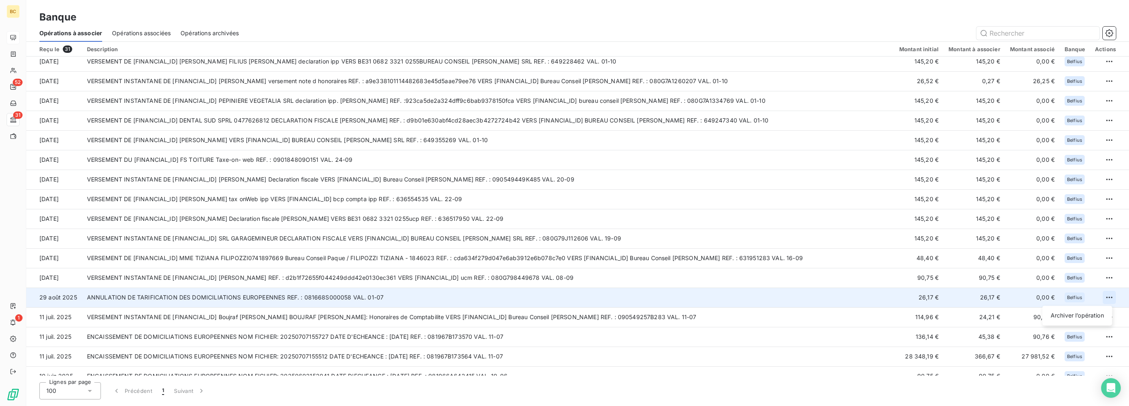
click at [1105, 298] on html "BC 52 31 1 Banque Opérations à associer Opérations associées Opérations archivé…" at bounding box center [564, 203] width 1129 height 406
click at [1091, 315] on div "Archiver l’opération" at bounding box center [1076, 315] width 63 height 13
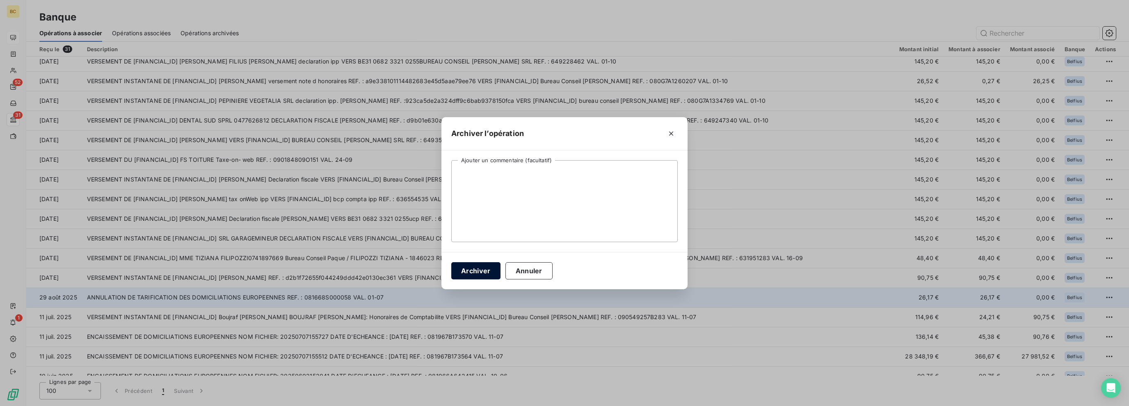
click at [481, 272] on button "Archiver" at bounding box center [475, 271] width 49 height 17
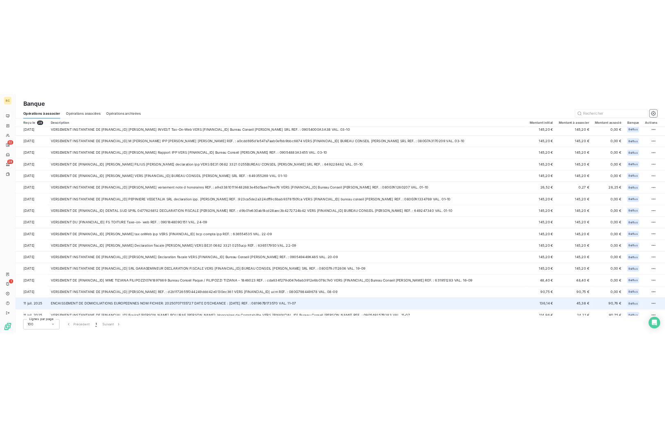
scroll to position [0, 0]
